Goal: Obtain resource: Download file/media

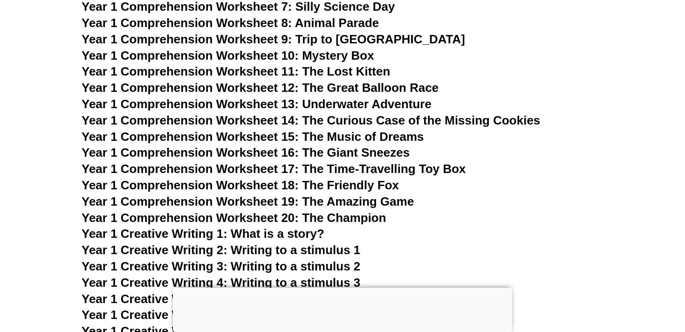
scroll to position [1484, 0]
click at [225, 167] on span "Year 1 Comprehension Worksheet 17: The Time-Travelling Toy Box" at bounding box center [274, 168] width 385 height 14
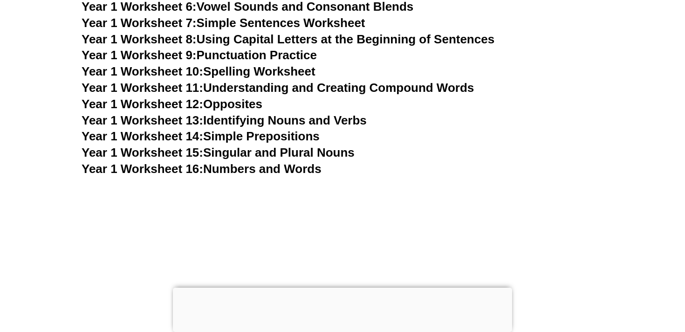
scroll to position [2051, 0]
click at [296, 124] on link "Year 1 Worksheet 13: Identifying Nouns and Verbs" at bounding box center [224, 121] width 285 height 14
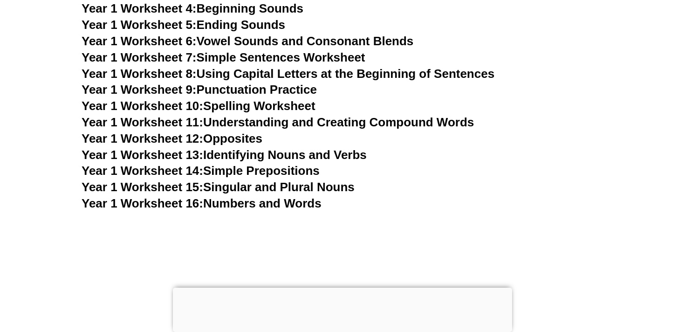
scroll to position [2017, 0]
click at [263, 105] on link "Year 1 Worksheet 10: Spelling Worksheet" at bounding box center [199, 105] width 234 height 14
click at [275, 76] on link "Year 1 Worksheet 8: Using Capital Letters at the Beginning of Sentences" at bounding box center [288, 73] width 413 height 14
click at [275, 61] on link "Year 1 Worksheet 7: Simple Sentences Worksheet" at bounding box center [224, 57] width 284 height 14
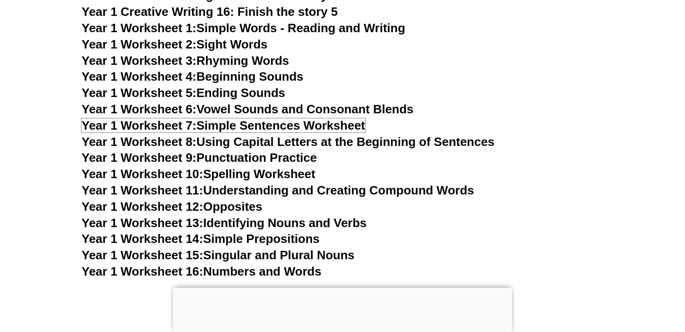
scroll to position [1940, 0]
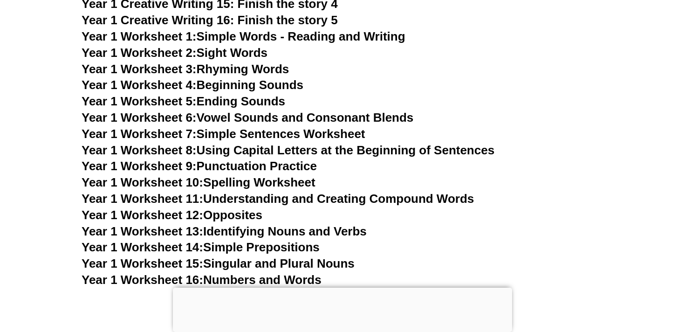
click at [251, 46] on link "Year 1 Worksheet 2: Sight Words" at bounding box center [175, 53] width 186 height 14
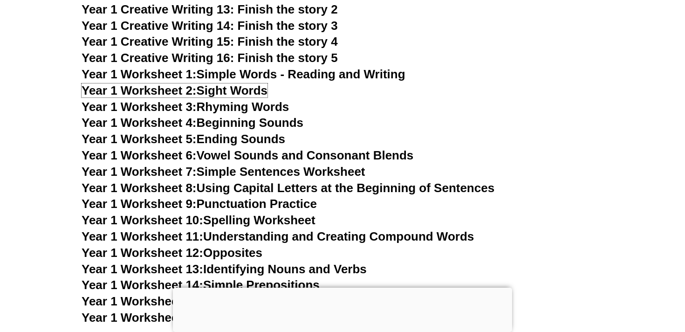
scroll to position [1892, 0]
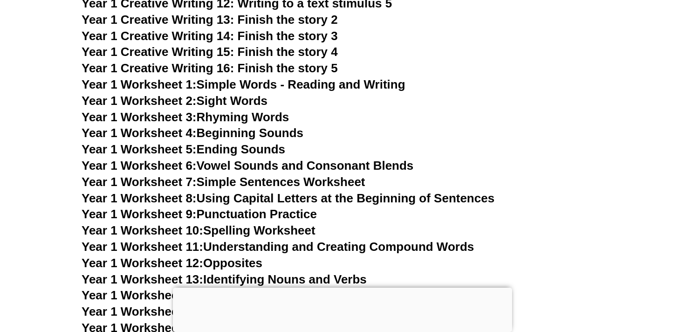
click at [224, 81] on link "Year 1 Worksheet 1: Simple Words - Reading and Writing" at bounding box center [244, 84] width 324 height 14
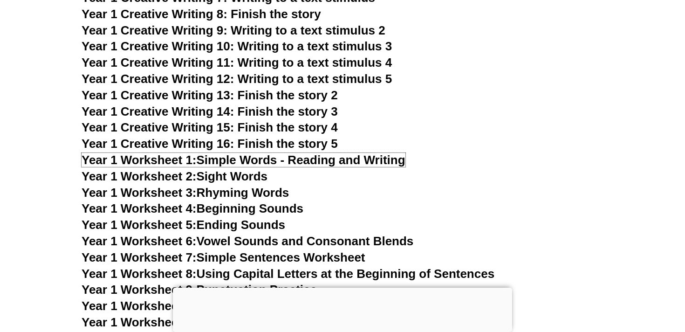
scroll to position [1813, 0]
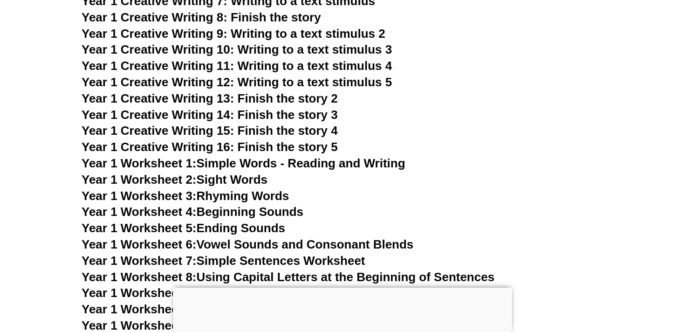
click at [246, 94] on span "Year 1 Creative Writing 13: Finish the story 2" at bounding box center [210, 98] width 256 height 14
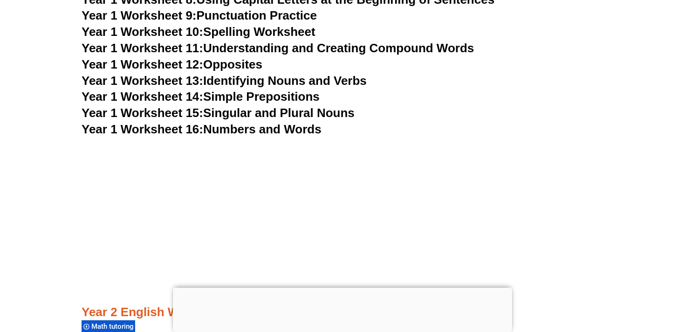
scroll to position [2090, 0]
click at [276, 123] on link "Year 1 Worksheet 16: Numbers and Words" at bounding box center [202, 130] width 240 height 14
